Goal: Navigation & Orientation: Find specific page/section

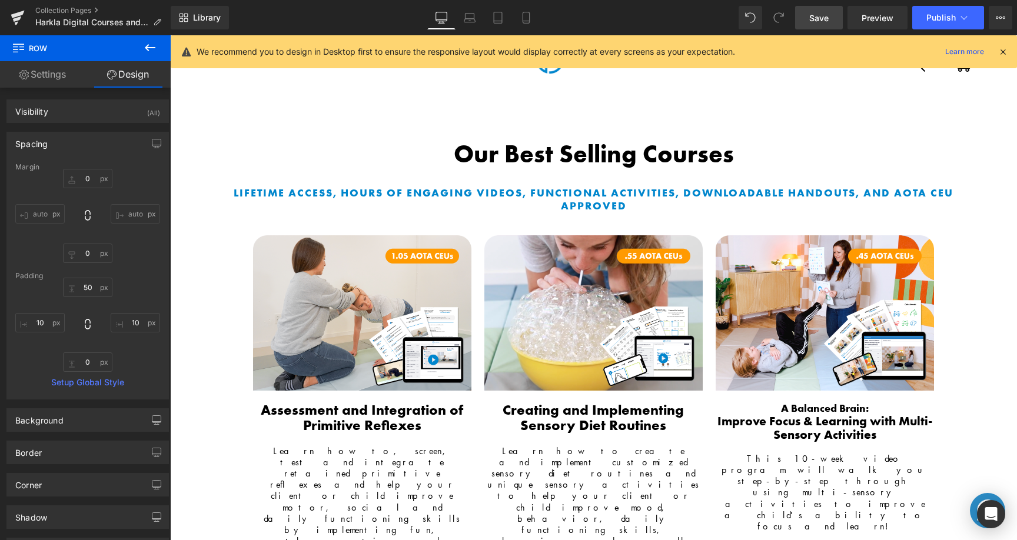
click at [831, 20] on link "Save" at bounding box center [819, 18] width 48 height 24
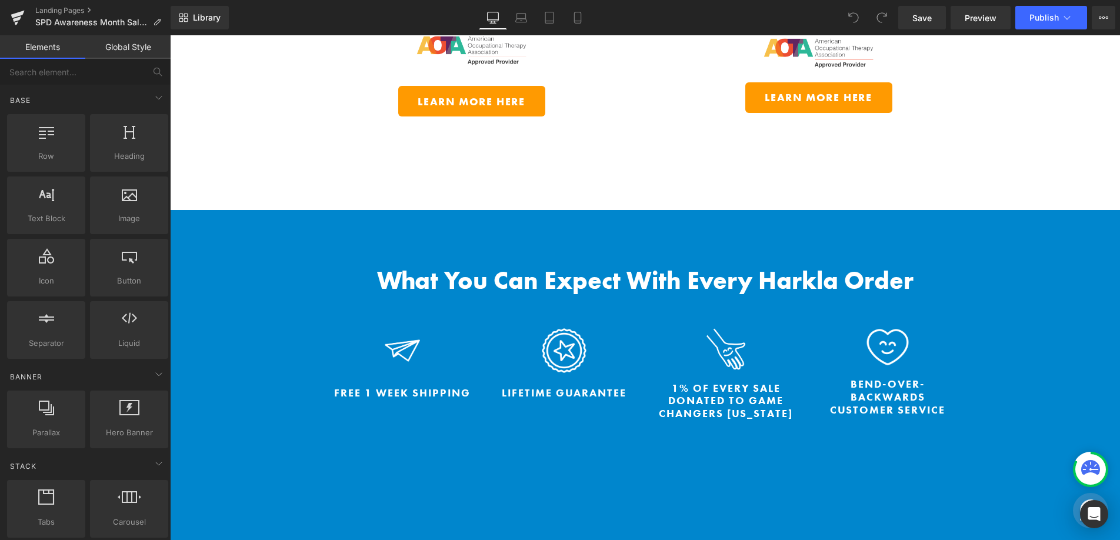
scroll to position [974, 0]
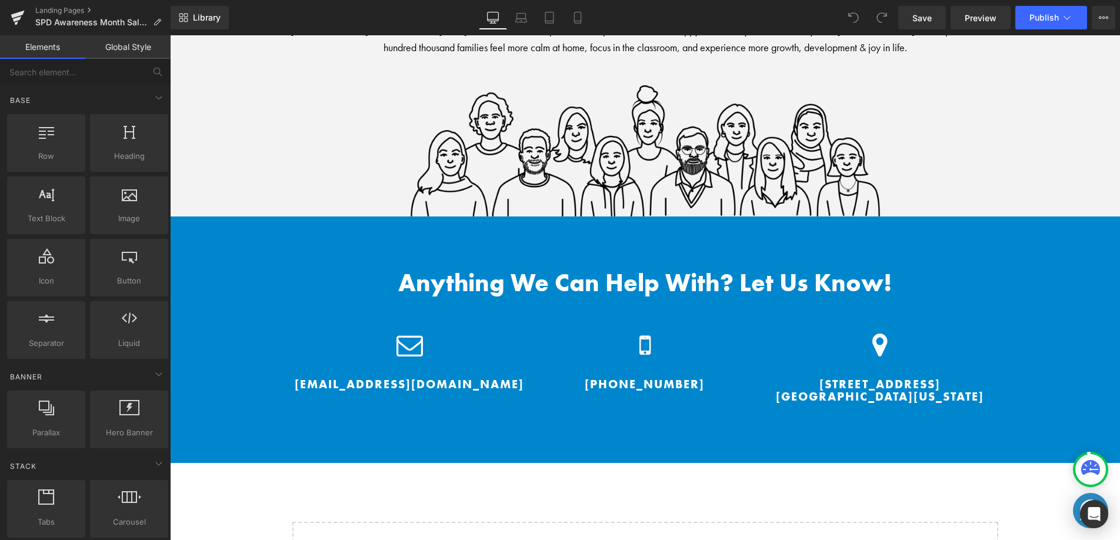
scroll to position [4342, 0]
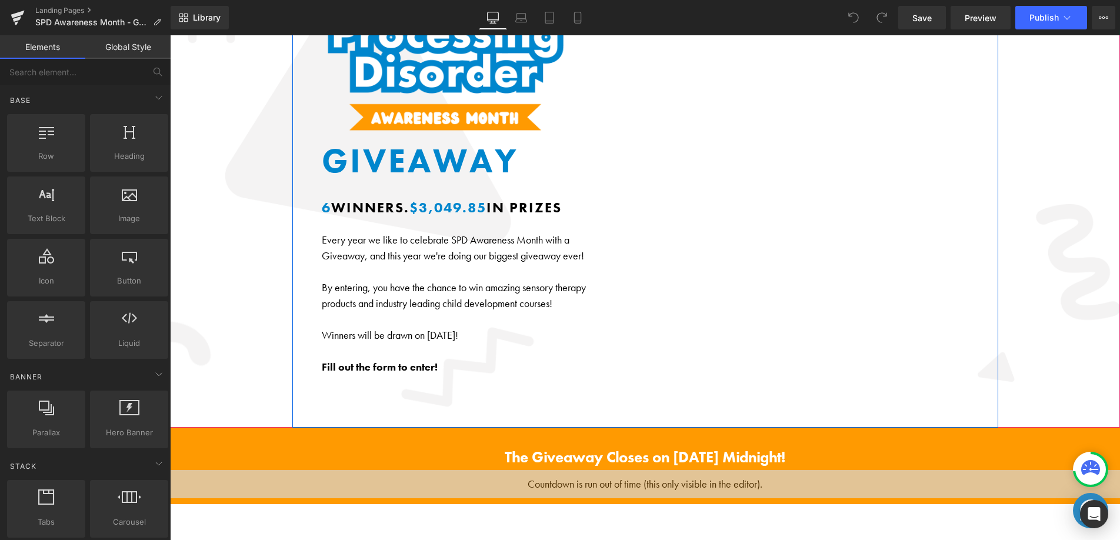
scroll to position [177, 0]
